Goal: Task Accomplishment & Management: Complete application form

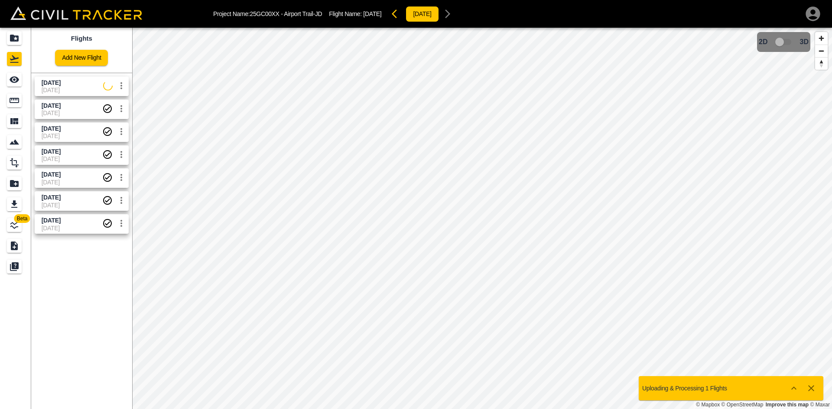
click at [79, 85] on span "[DATE]" at bounding box center [73, 83] width 62 height 8
click at [16, 82] on icon "See" at bounding box center [15, 80] width 10 height 6
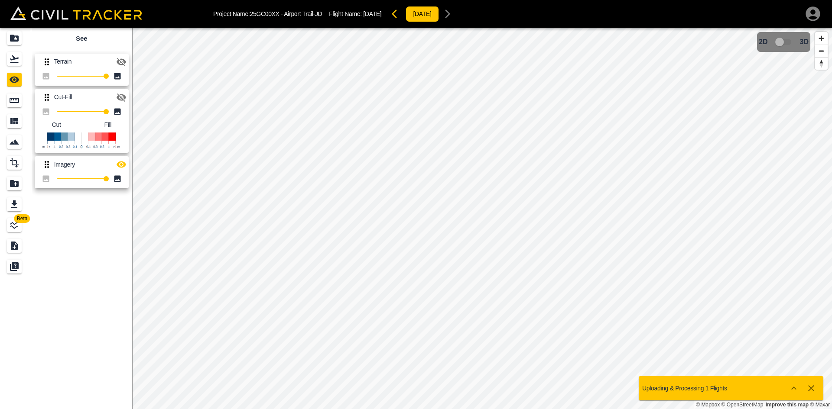
click at [122, 166] on icon "button" at bounding box center [121, 164] width 10 height 10
click at [122, 166] on icon "button" at bounding box center [122, 165] width 10 height 8
click at [13, 42] on icon "Projects" at bounding box center [14, 38] width 10 height 10
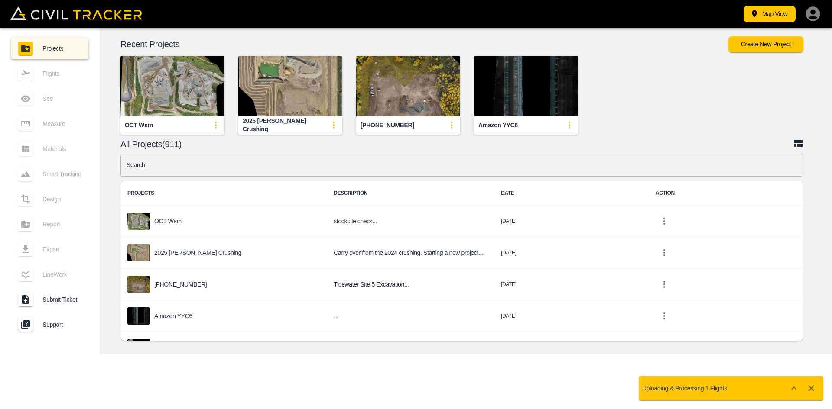
click at [16, 58] on link "Projects" at bounding box center [49, 48] width 77 height 21
click at [15, 42] on link "Projects" at bounding box center [49, 48] width 77 height 21
click at [223, 162] on input "text" at bounding box center [461, 165] width 683 height 23
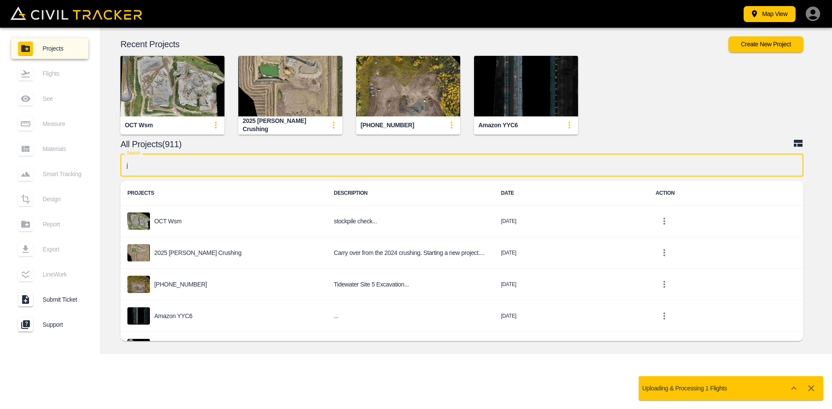
type input "jg"
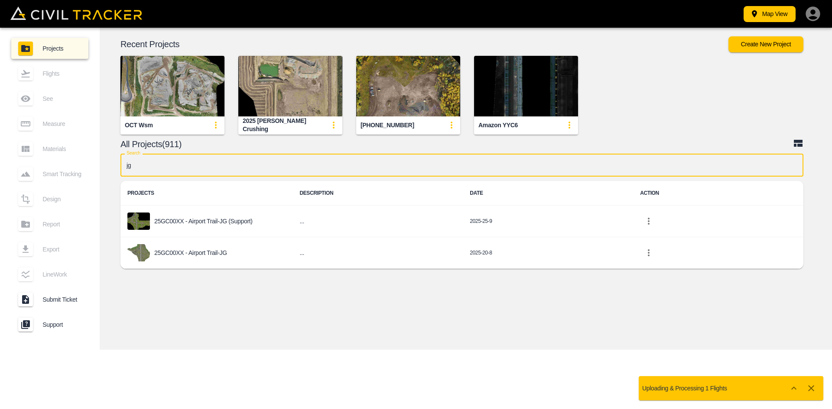
click at [220, 256] on p "25GC00XX - Airport Trail-JG" at bounding box center [190, 253] width 73 height 7
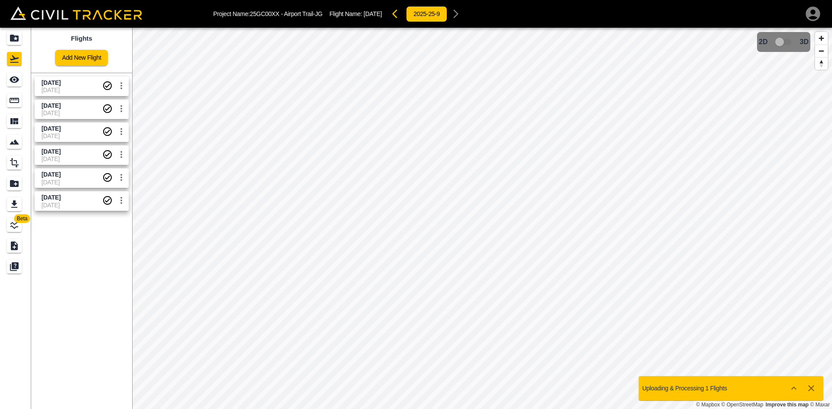
click at [81, 61] on link "Add New Flight" at bounding box center [81, 58] width 53 height 16
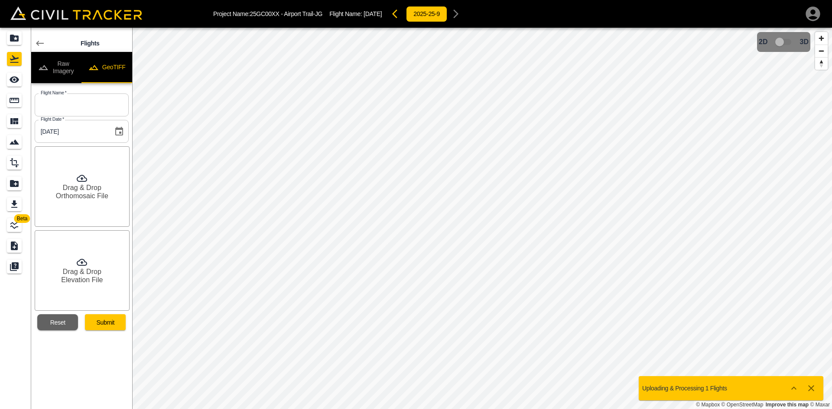
click at [88, 95] on input "text" at bounding box center [82, 105] width 94 height 23
type input "[DATE]"
click at [62, 201] on div "Drag & Drop Orthomosaic File" at bounding box center [82, 186] width 95 height 81
click at [86, 279] on h6 "Elevation File" at bounding box center [82, 280] width 42 height 8
click at [102, 321] on button "Submit" at bounding box center [105, 322] width 41 height 16
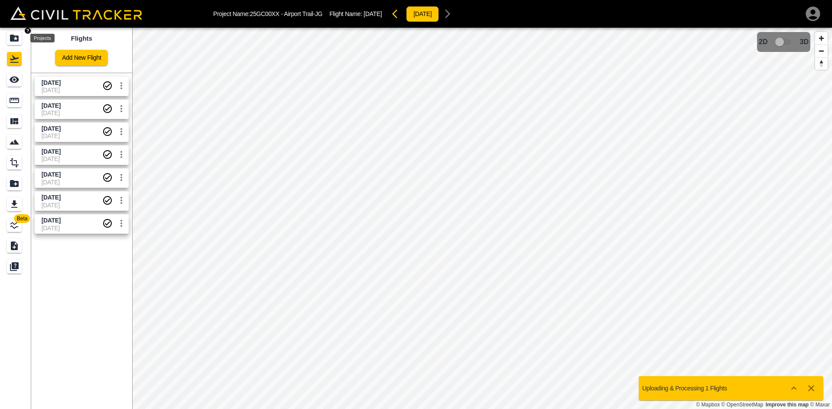
click at [13, 38] on icon "Projects" at bounding box center [14, 38] width 9 height 7
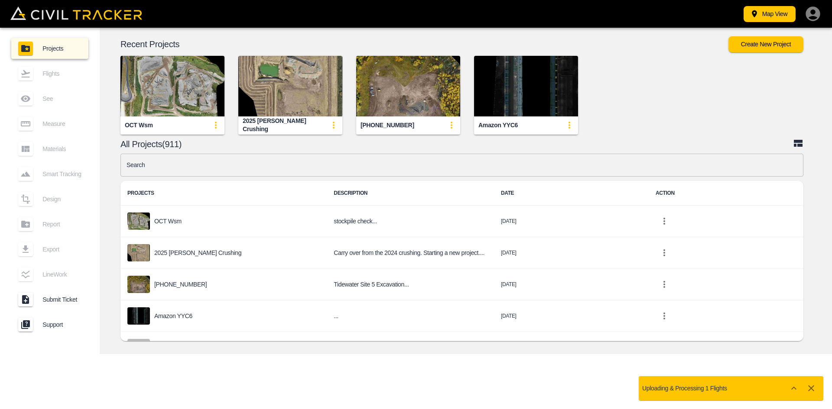
click at [286, 167] on input "text" at bounding box center [461, 165] width 683 height 23
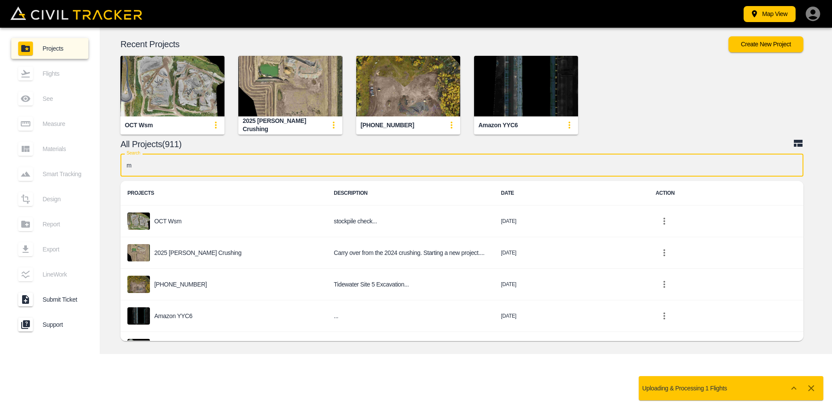
type input "mb"
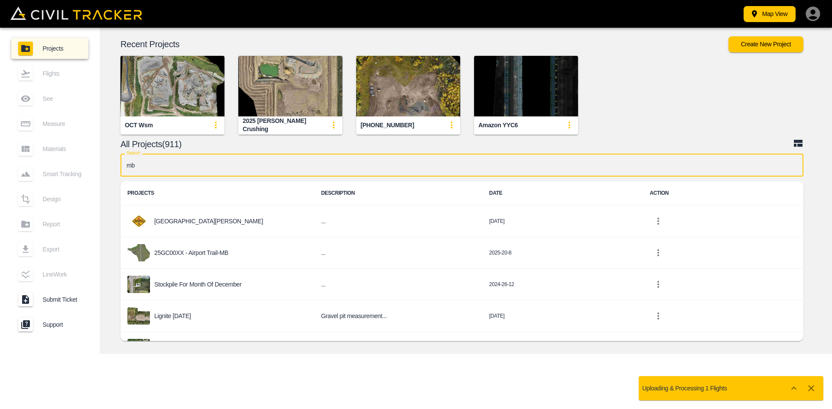
click at [185, 250] on p "25GC00XX - Airport Trail-MB" at bounding box center [191, 253] width 74 height 7
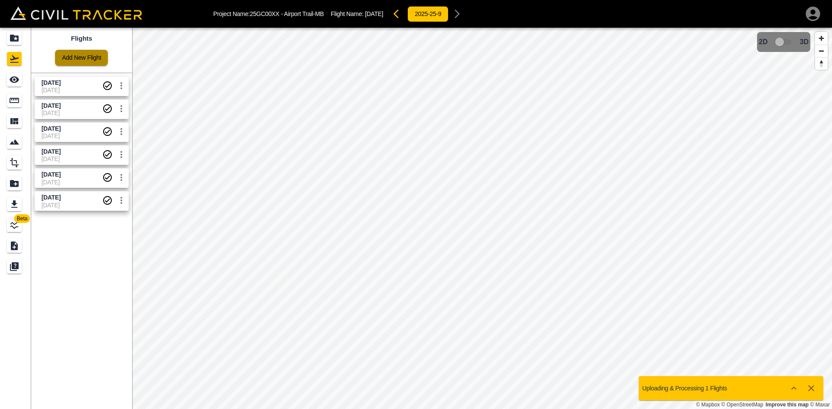
click at [68, 62] on link "Add New Flight" at bounding box center [81, 58] width 53 height 16
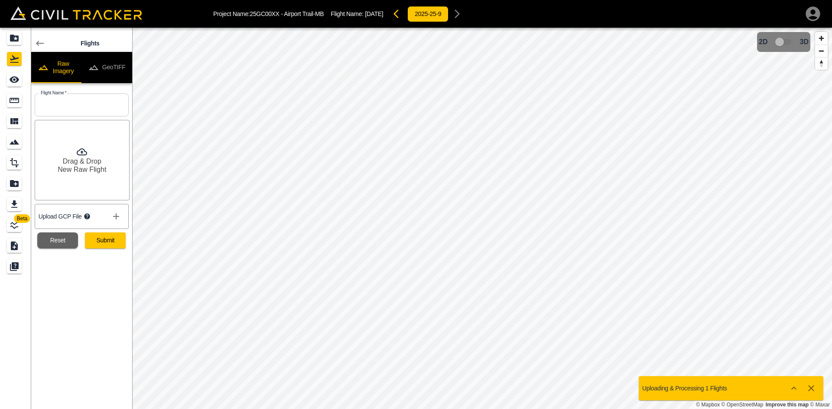
click at [113, 66] on button "GeoTIFF" at bounding box center [106, 67] width 51 height 31
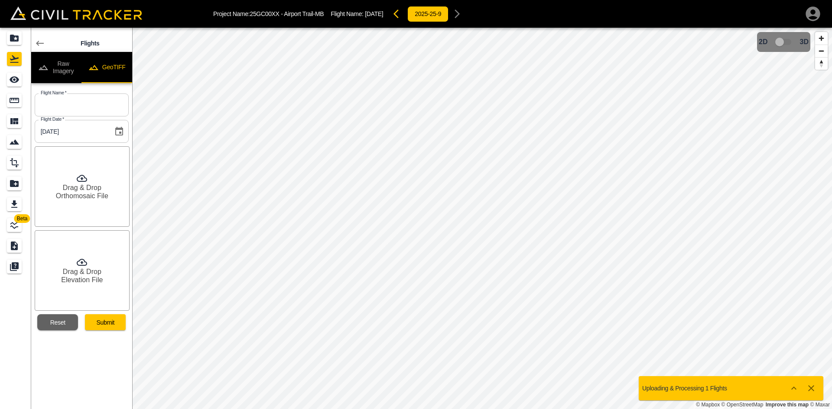
click at [81, 104] on input "text" at bounding box center [82, 105] width 94 height 23
type input "[DATE]"
click at [87, 184] on h6 "Drag & Drop" at bounding box center [82, 188] width 39 height 8
click at [109, 281] on div "Drag & Drop Elevation File" at bounding box center [82, 270] width 95 height 81
click at [110, 324] on button "Submit" at bounding box center [105, 322] width 41 height 16
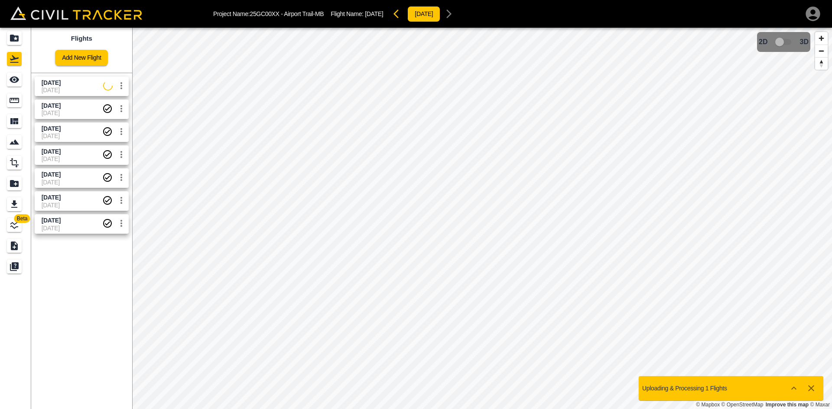
click at [811, 16] on icon "button" at bounding box center [812, 13] width 14 height 14
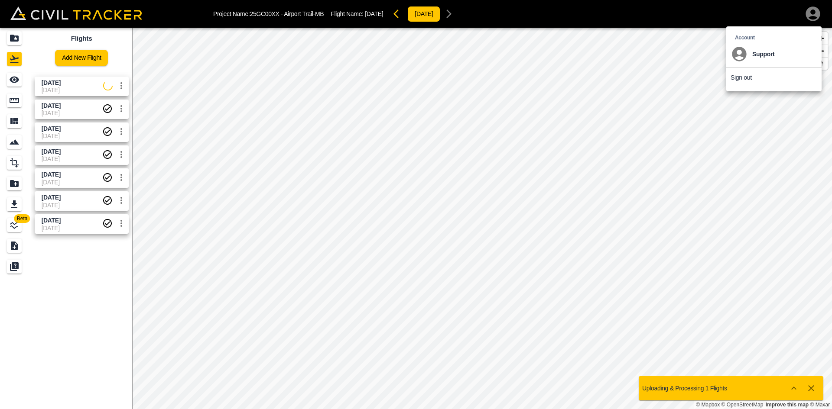
click at [739, 80] on p "Sign out" at bounding box center [740, 77] width 21 height 7
